Goal: Task Accomplishment & Management: Use online tool/utility

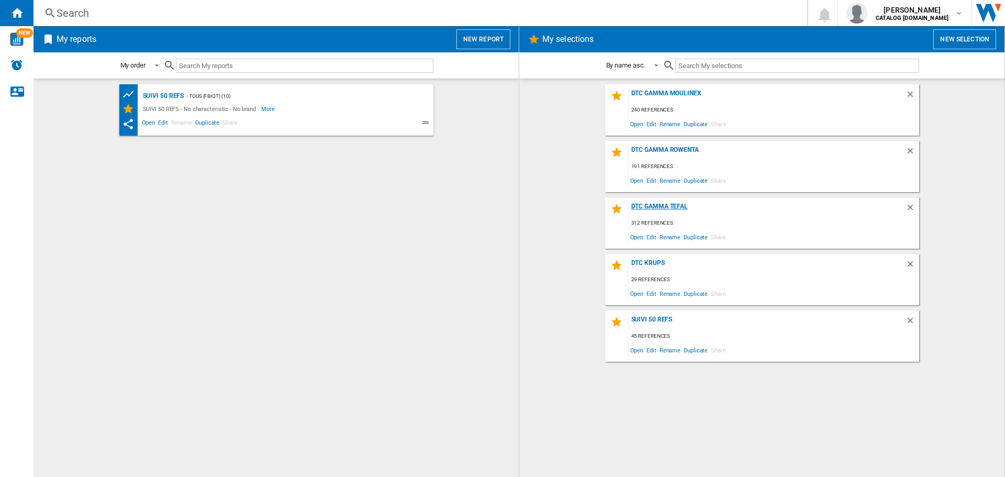
click at [668, 204] on div "DTC GAMMA TEFAL" at bounding box center [767, 210] width 277 height 14
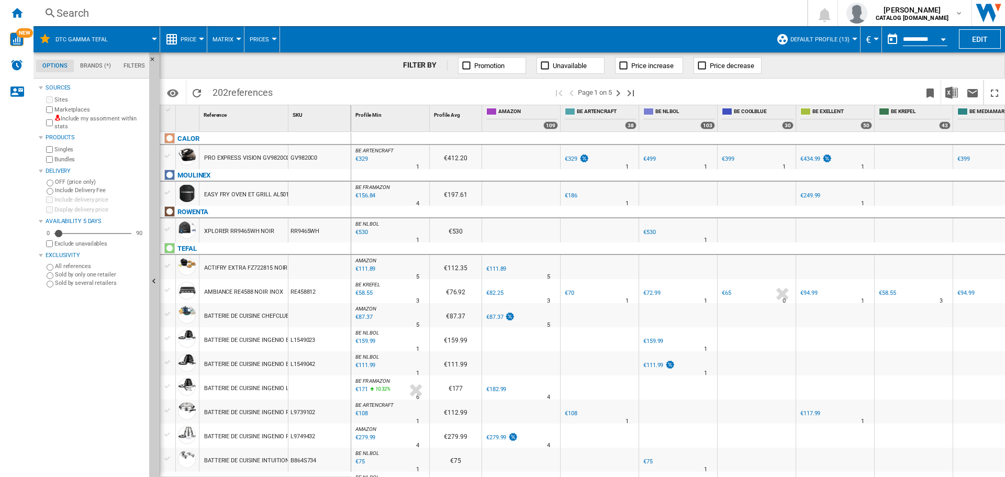
click at [827, 46] on button "Default profile (13)" at bounding box center [823, 39] width 64 height 26
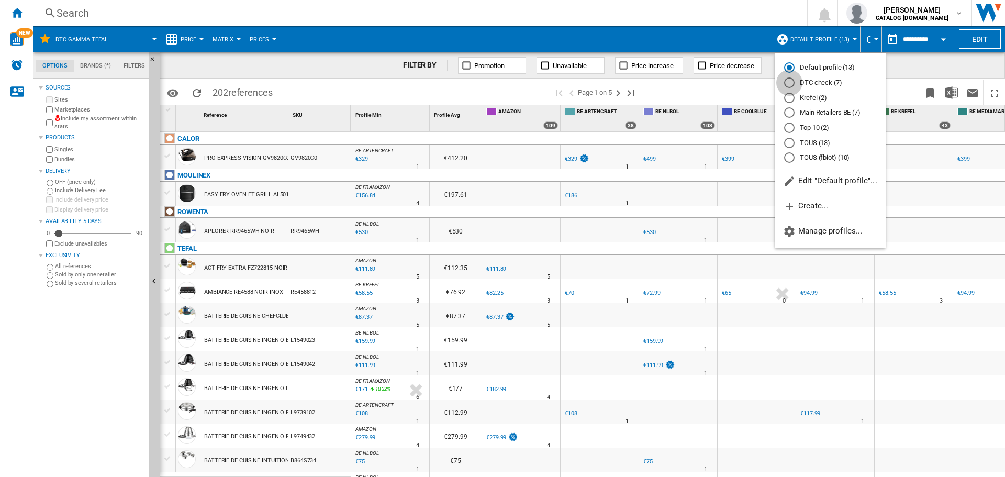
click at [788, 82] on div "DTC check (7)" at bounding box center [789, 82] width 10 height 10
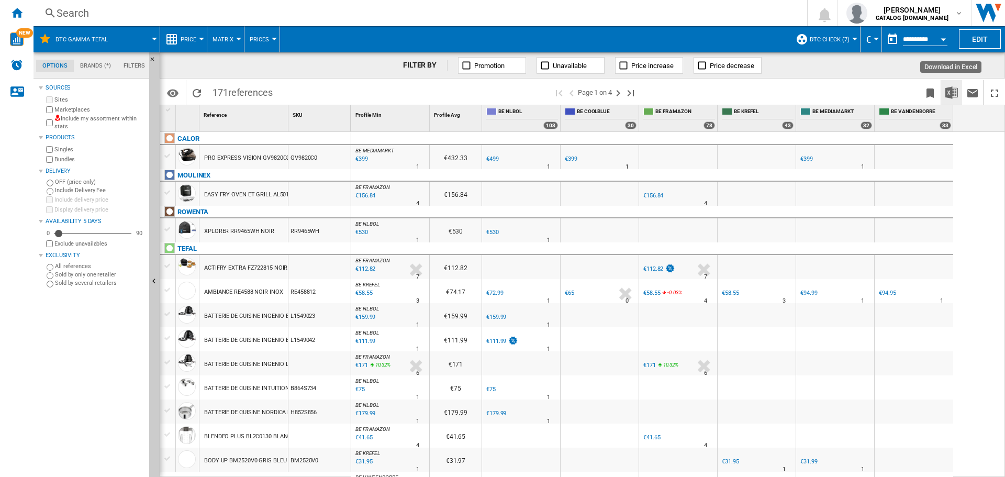
click at [948, 93] on img "Download in Excel" at bounding box center [952, 92] width 13 height 13
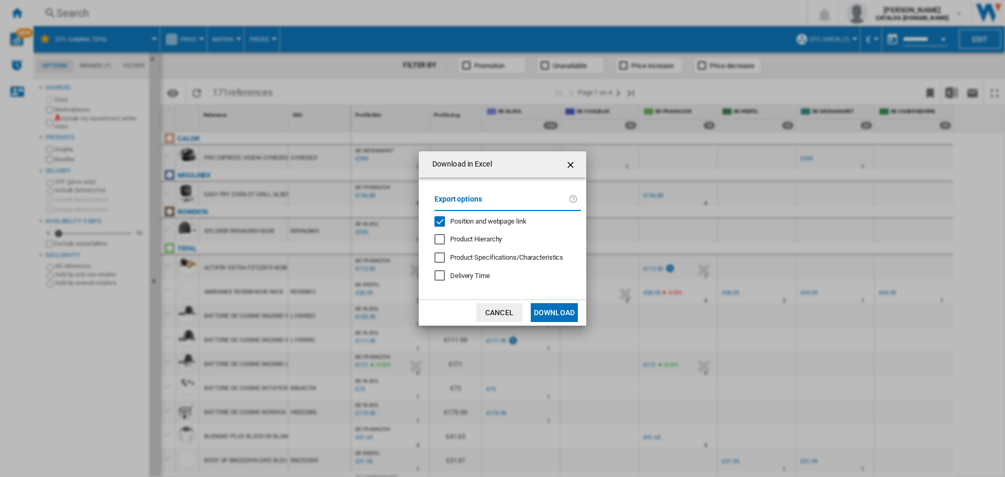
click at [438, 222] on div "Position and webpage link" at bounding box center [440, 221] width 10 height 10
click at [562, 316] on button "Download" at bounding box center [554, 312] width 47 height 19
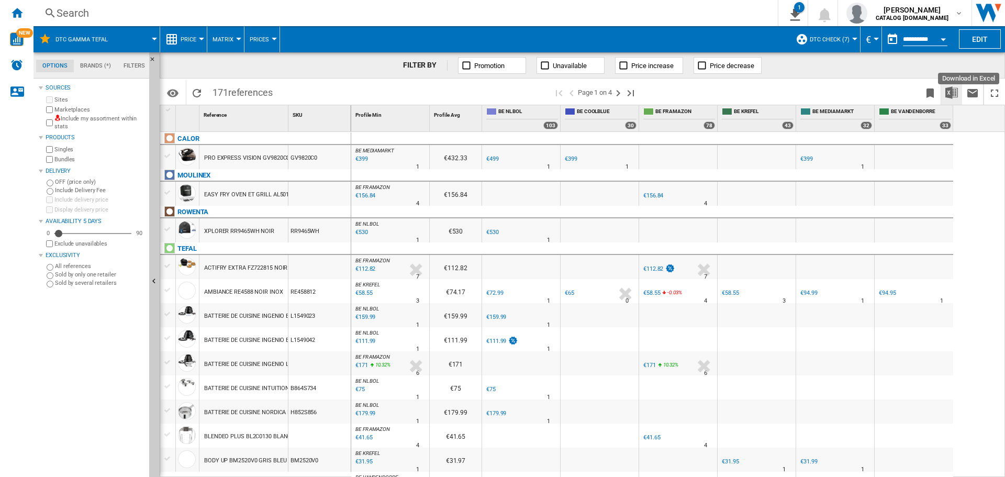
click at [949, 99] on button "Download in Excel" at bounding box center [951, 92] width 21 height 25
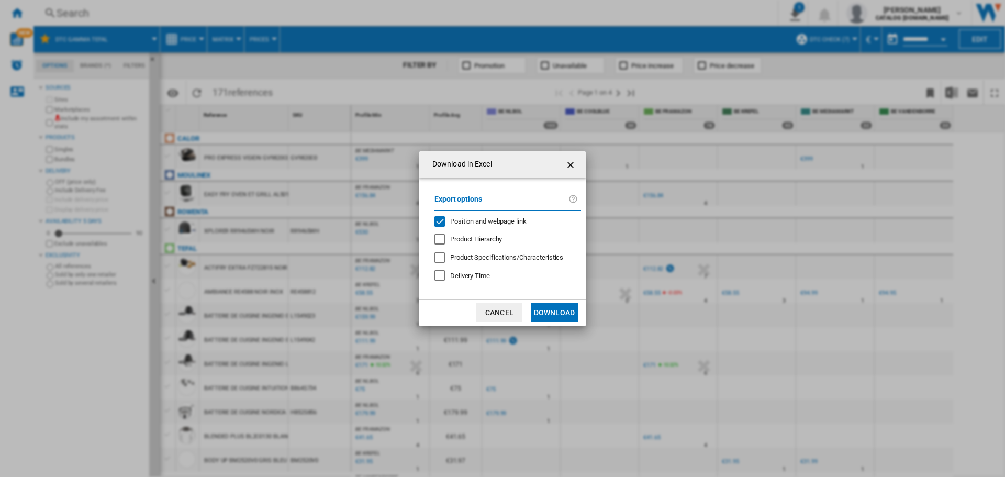
click at [439, 220] on div "Position and webpage link" at bounding box center [440, 221] width 10 height 10
click at [564, 312] on button "Download" at bounding box center [554, 312] width 47 height 19
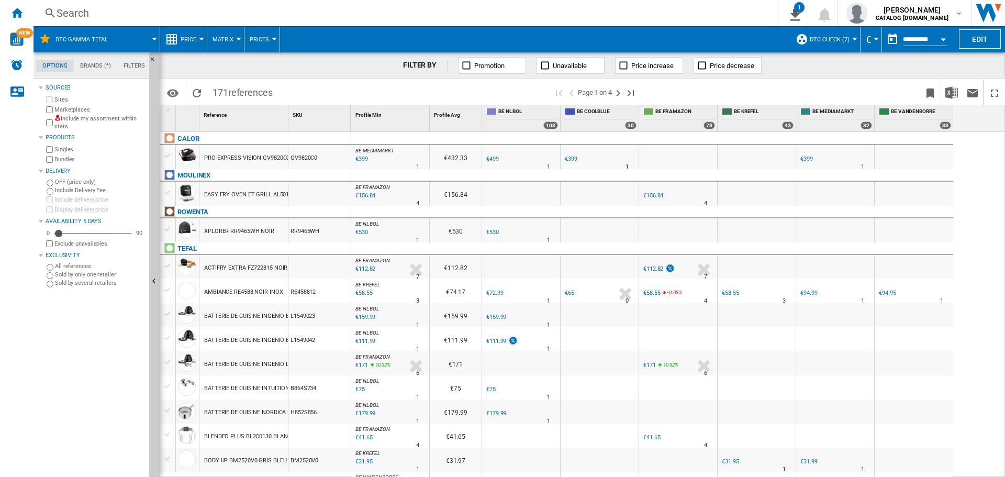
click at [135, 40] on span at bounding box center [139, 39] width 32 height 26
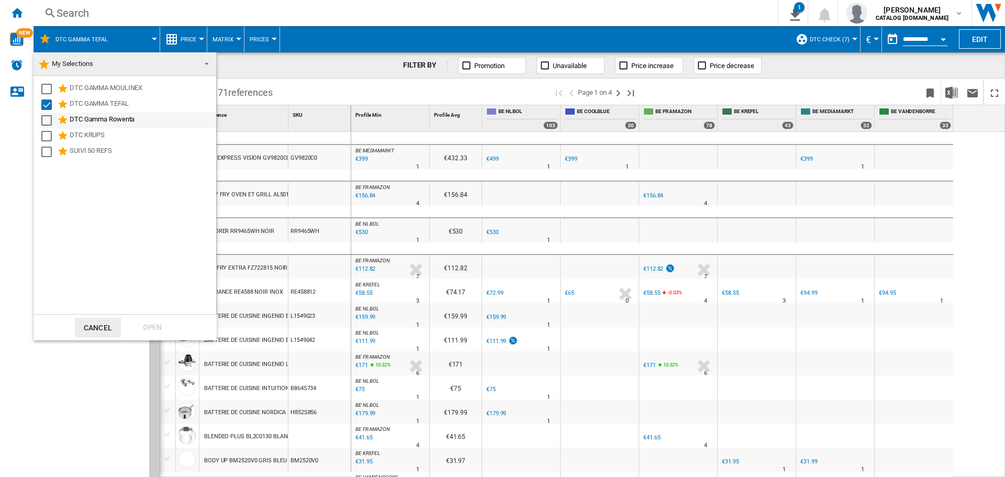
click at [43, 124] on div "Select" at bounding box center [46, 120] width 10 height 10
click at [49, 106] on div "Select" at bounding box center [46, 104] width 10 height 10
click at [158, 321] on div "Open" at bounding box center [152, 327] width 46 height 19
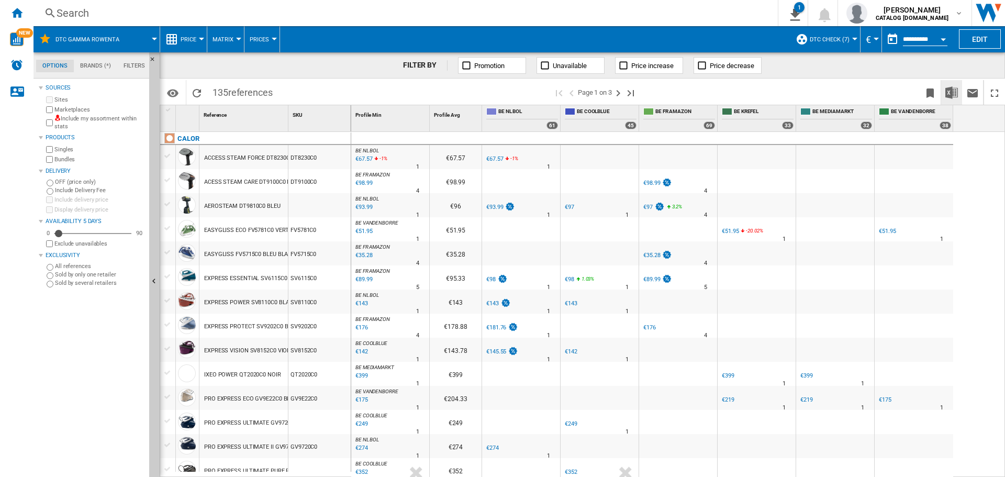
click at [951, 87] on img "Download in Excel" at bounding box center [952, 92] width 13 height 13
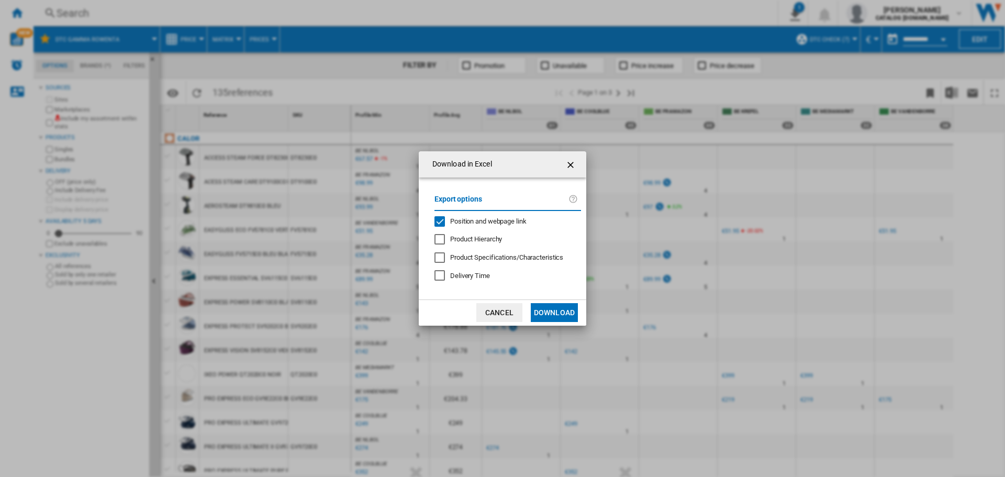
click at [441, 221] on div "Position and webpage link" at bounding box center [440, 221] width 10 height 10
click at [563, 309] on button "Download" at bounding box center [554, 312] width 47 height 19
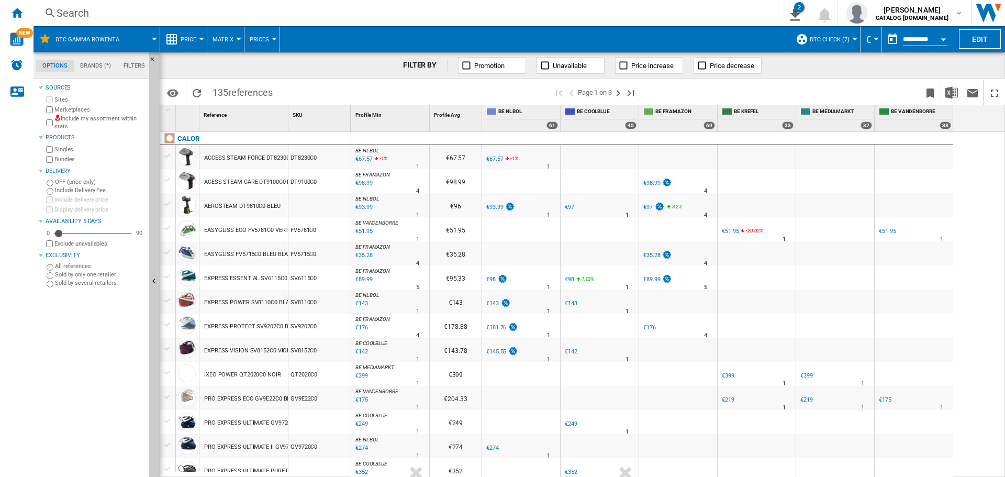
click at [112, 13] on div "Search" at bounding box center [404, 13] width 694 height 15
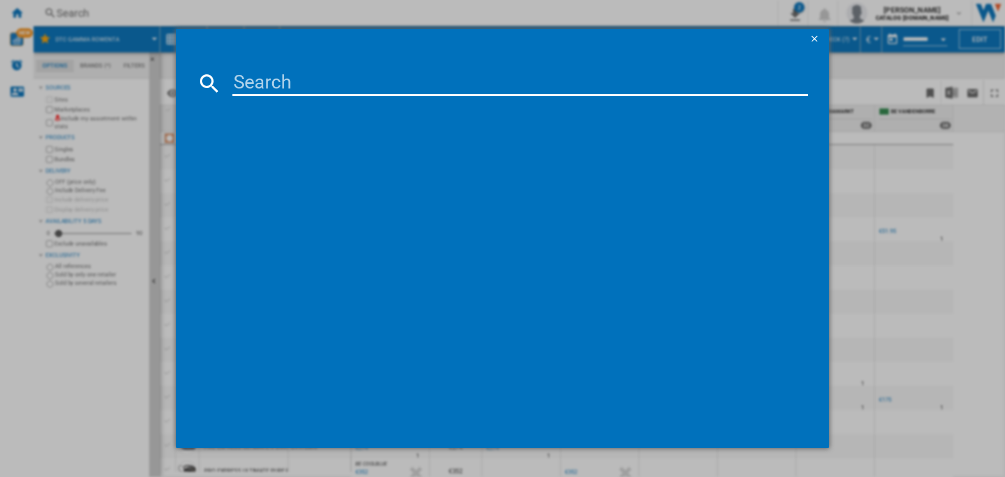
click at [255, 89] on input at bounding box center [520, 83] width 576 height 25
paste input "dh4236"
type input "dh4236"
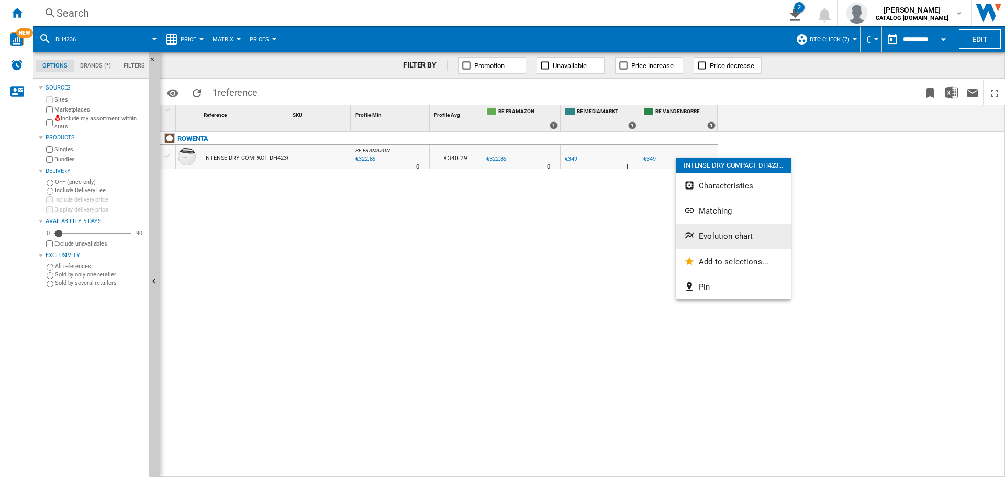
click at [705, 228] on button "Evolution chart" at bounding box center [733, 236] width 115 height 25
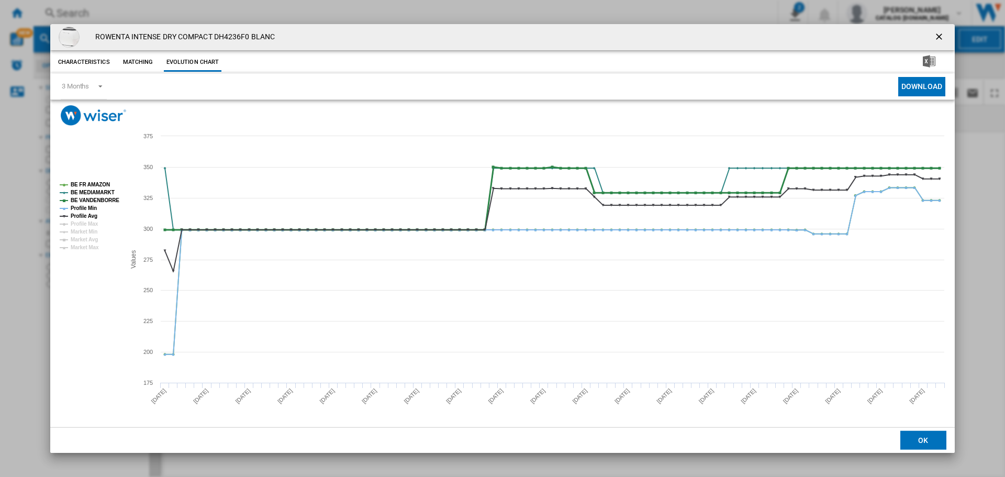
click at [93, 199] on tspan "BE VANDENBORRE" at bounding box center [95, 200] width 49 height 6
click at [94, 192] on tspan "BE MEDIAMARKT" at bounding box center [93, 193] width 44 height 6
click at [95, 182] on tspan "BE FR AMAZON" at bounding box center [90, 185] width 39 height 6
click at [87, 206] on tspan "Profile Min" at bounding box center [84, 208] width 26 height 6
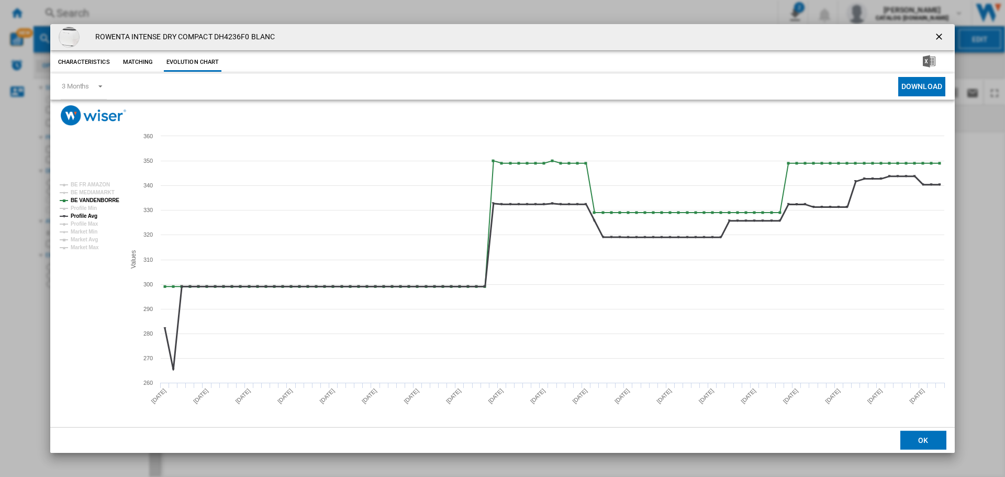
click at [87, 214] on tspan "Profile Avg" at bounding box center [84, 216] width 27 height 6
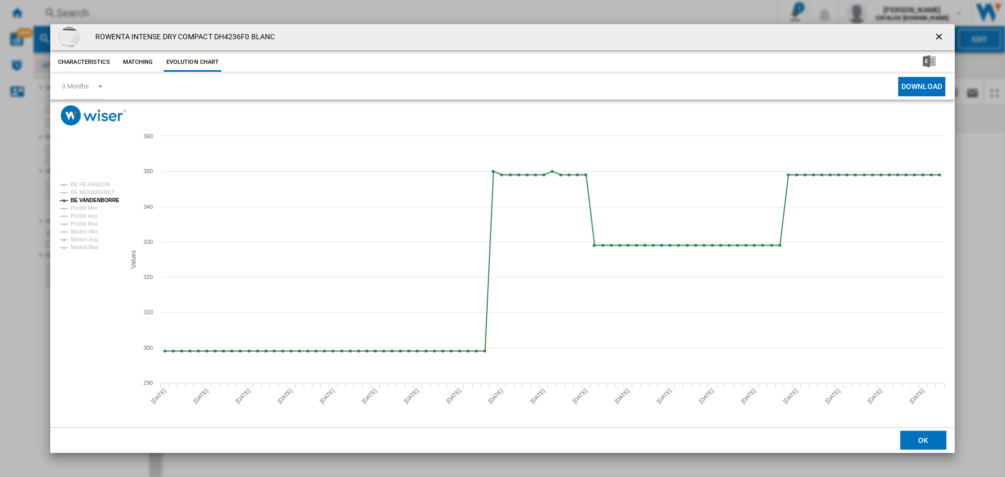
click at [942, 39] on ng-md-icon "getI18NText('BUTTONS.CLOSE_DIALOG')" at bounding box center [940, 37] width 13 height 13
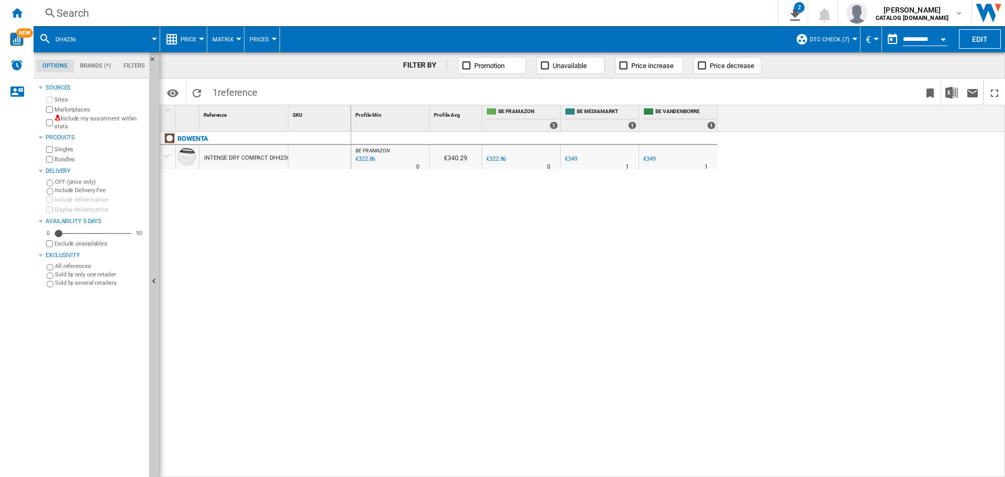
click at [226, 16] on div "Search" at bounding box center [404, 13] width 694 height 15
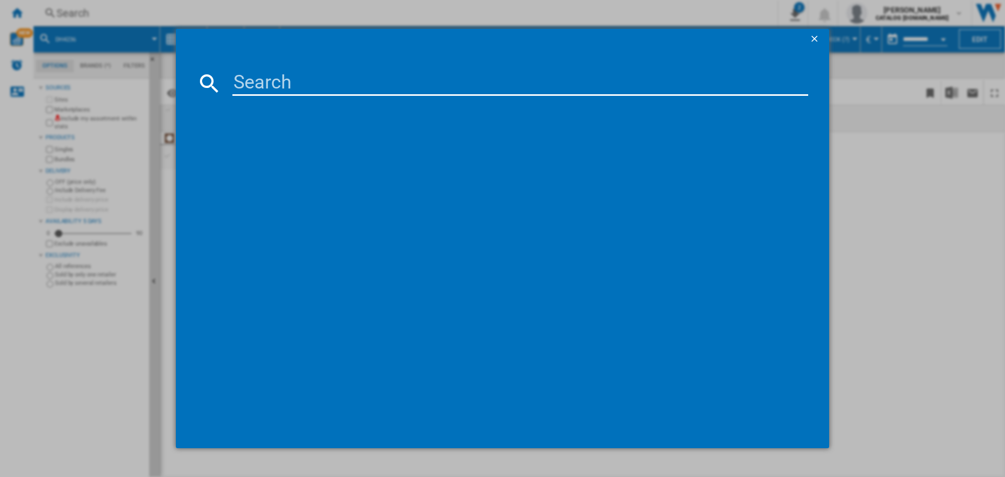
click at [259, 88] on input at bounding box center [520, 83] width 576 height 25
paste input "QT2020C0"
type input "QT2020C0"
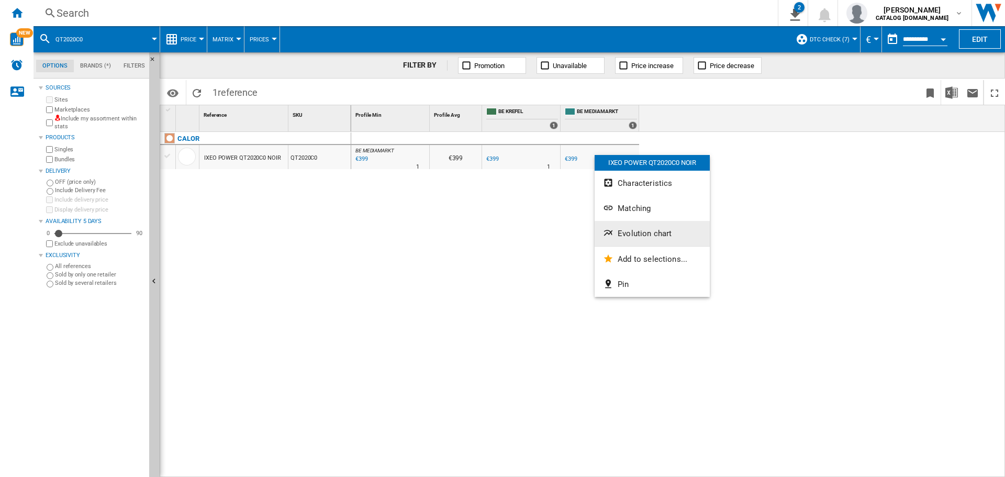
click at [639, 230] on span "Evolution chart" at bounding box center [645, 233] width 54 height 9
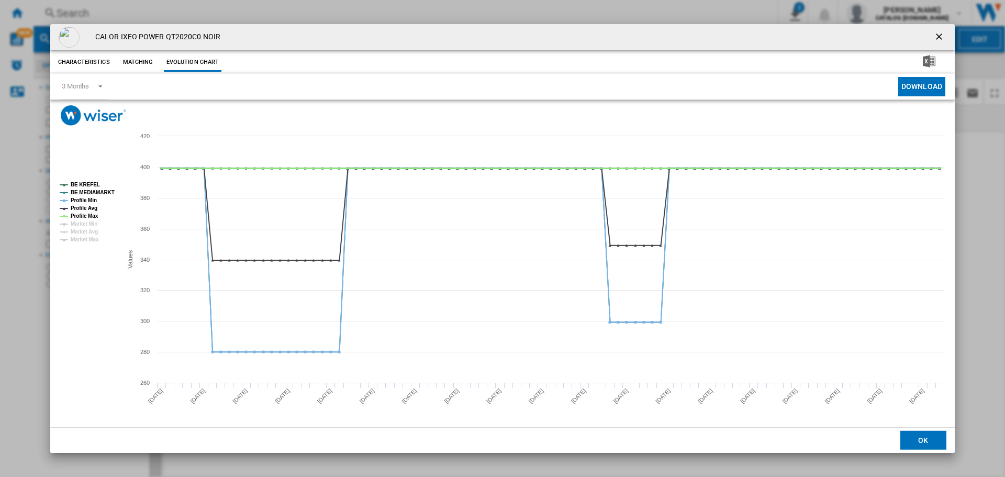
click at [935, 38] on ng-md-icon "getI18NText('BUTTONS.CLOSE_DIALOG')" at bounding box center [940, 37] width 13 height 13
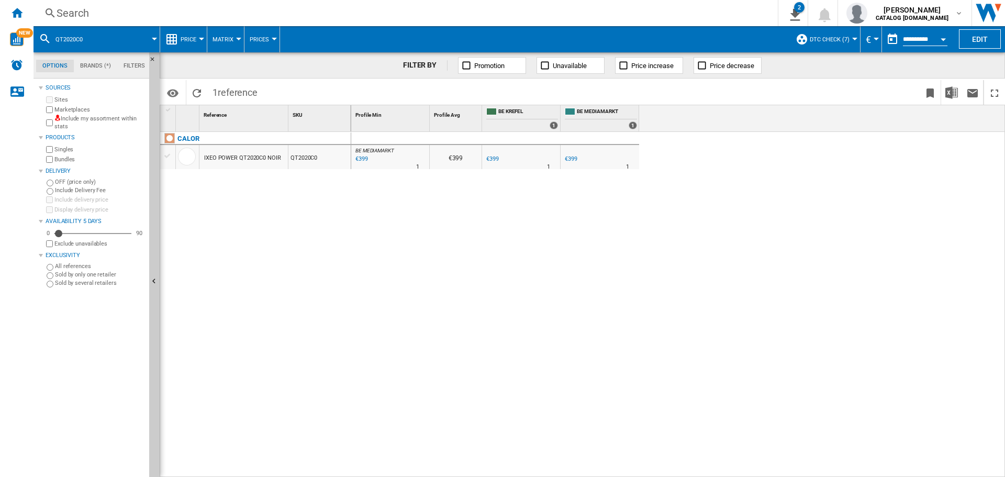
click at [88, 13] on div "Search" at bounding box center [404, 13] width 694 height 15
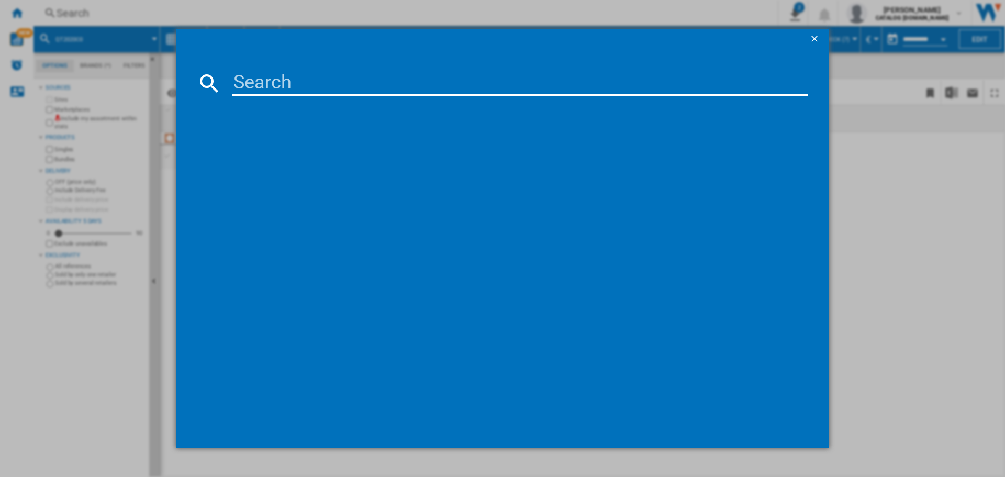
click at [276, 82] on input at bounding box center [520, 83] width 576 height 25
type input "GV9E22C0"
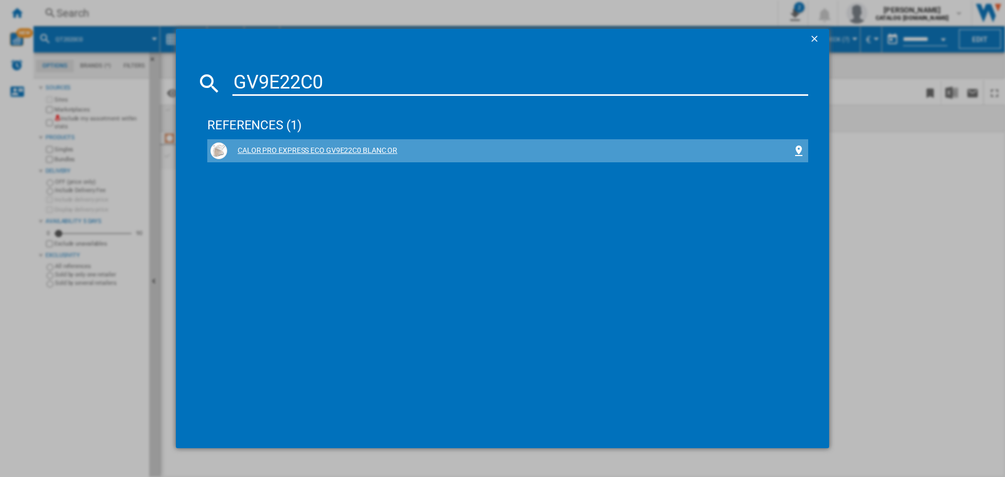
click at [296, 150] on div "CALOR PRO EXPRESS ECO GV9E22C0 BLANC OR" at bounding box center [509, 151] width 565 height 10
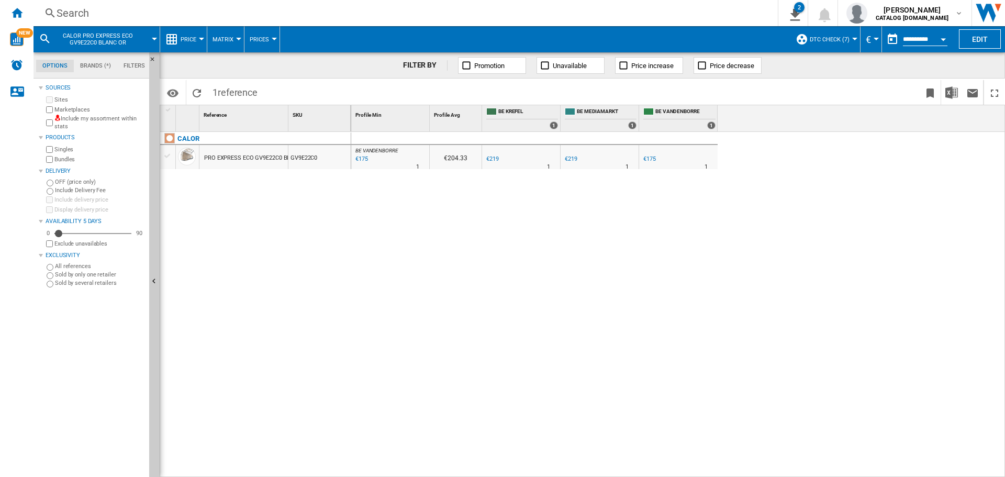
click at [655, 158] on div "€175" at bounding box center [649, 158] width 13 height 7
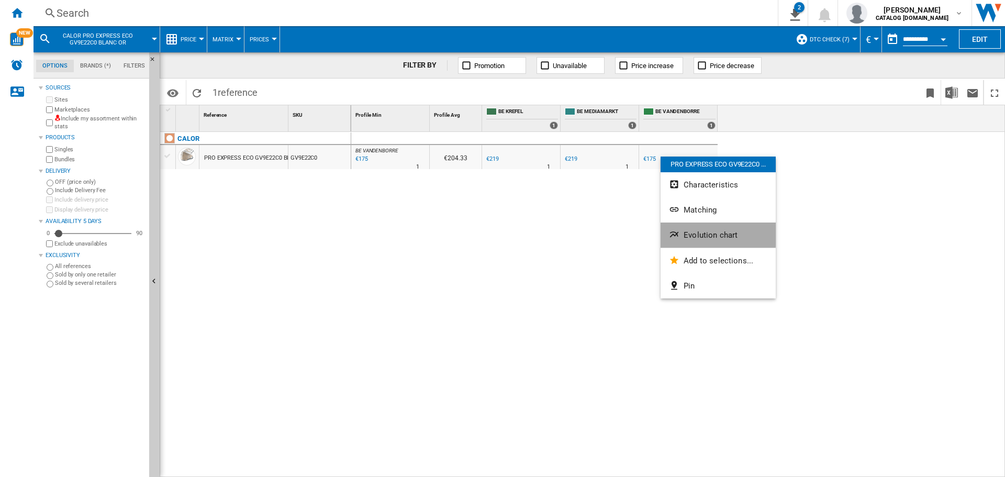
click at [701, 234] on span "Evolution chart" at bounding box center [711, 234] width 54 height 9
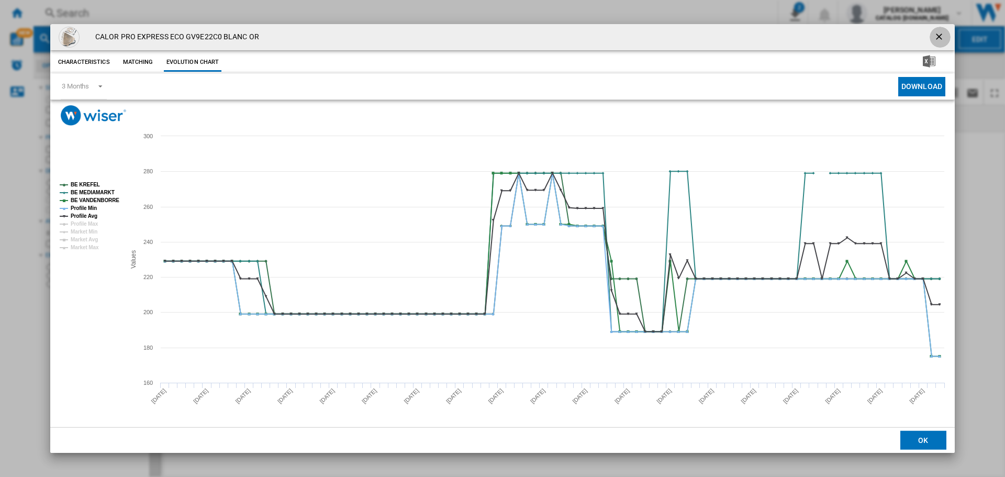
click at [944, 34] on ng-md-icon "getI18NText('BUTTONS.CLOSE_DIALOG')" at bounding box center [940, 37] width 13 height 13
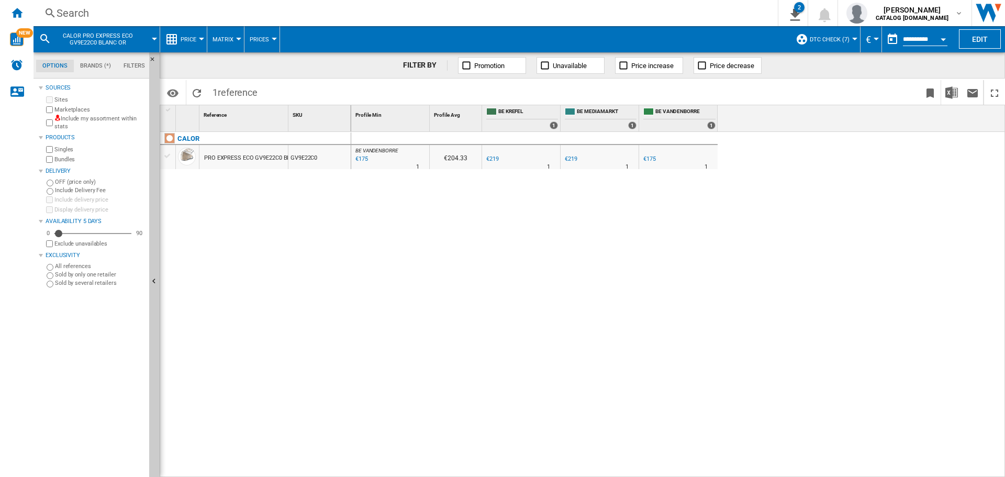
click at [207, 14] on div "Search" at bounding box center [404, 13] width 694 height 15
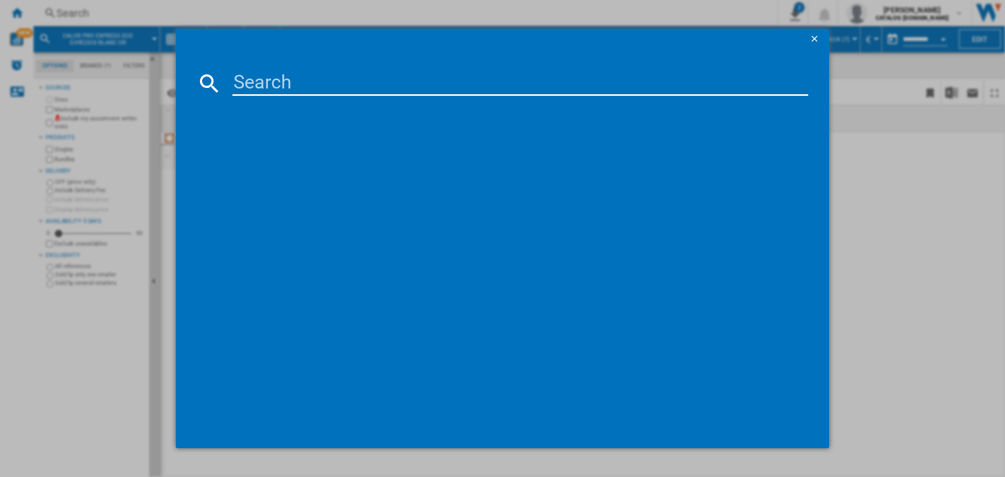
click at [272, 84] on input at bounding box center [520, 83] width 576 height 25
paste input "RH9958WA"
type input "RH9958WA"
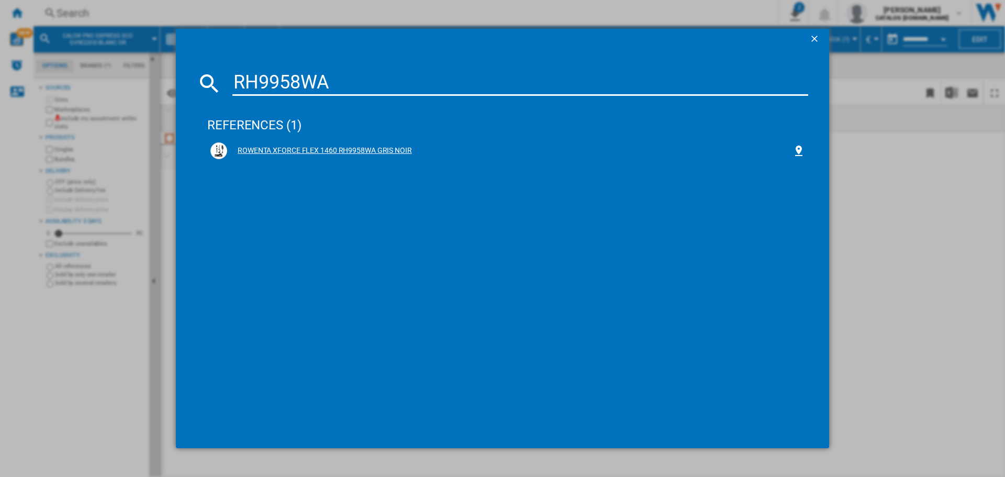
click at [291, 148] on div "ROWENTA XFORCE FLEX 1460 RH9958WA GRIS NOIR" at bounding box center [509, 151] width 565 height 10
